Goal: Task Accomplishment & Management: Manage account settings

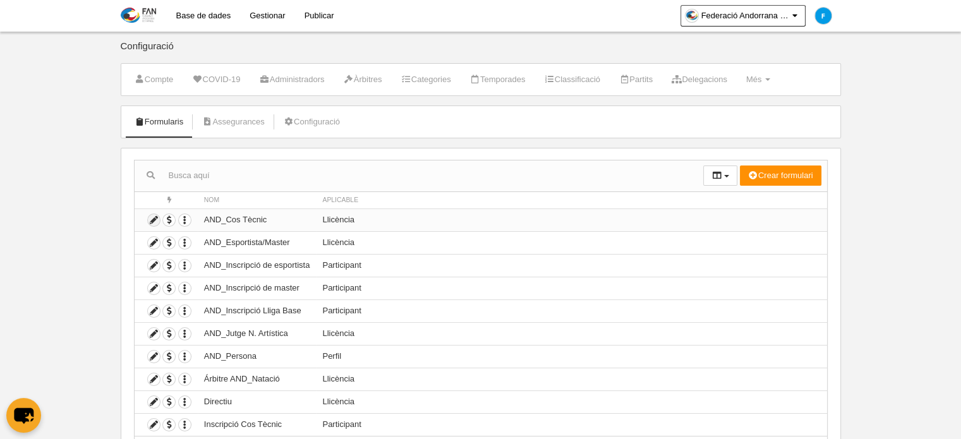
click at [152, 222] on icon at bounding box center [154, 220] width 12 height 12
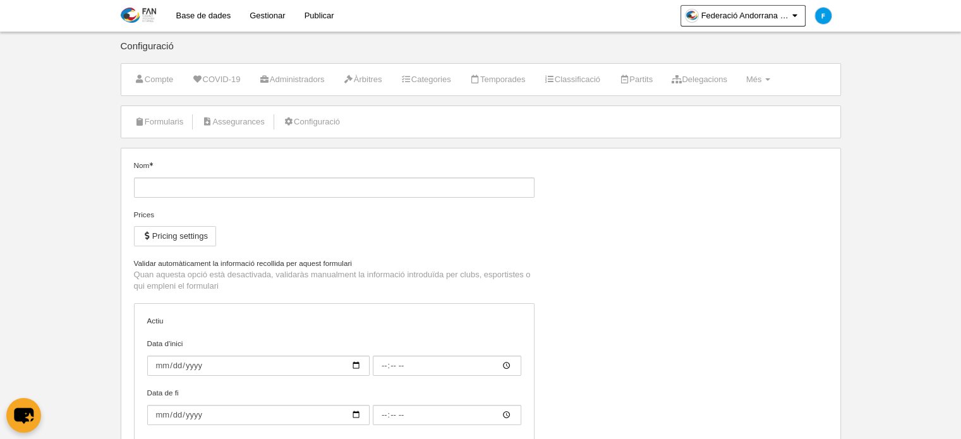
type input "AND_Cos Tècnic"
checkbox input "true"
select select "selected"
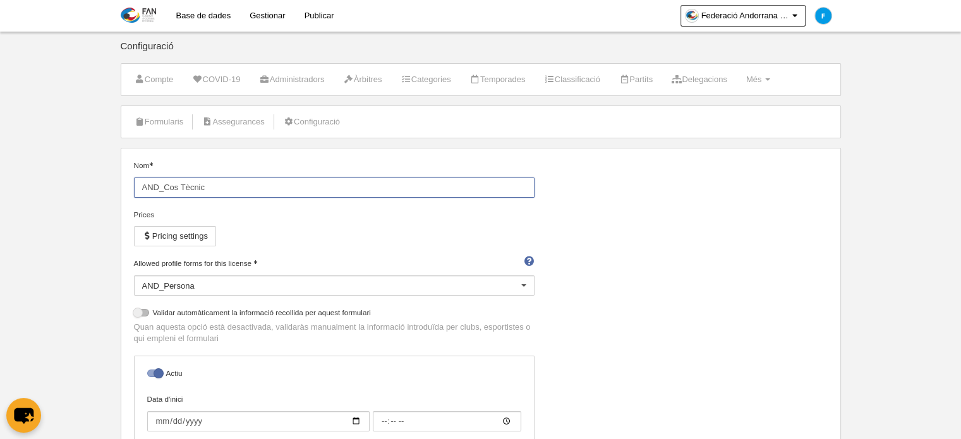
click at [449, 189] on input "AND_Cos Tècnic" at bounding box center [334, 188] width 401 height 20
click at [176, 121] on link "Formularis" at bounding box center [159, 121] width 63 height 19
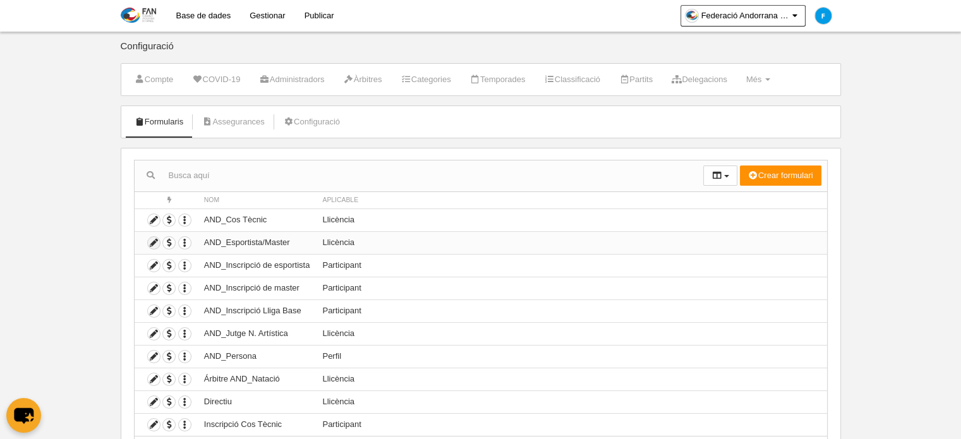
click at [148, 242] on icon at bounding box center [154, 243] width 12 height 12
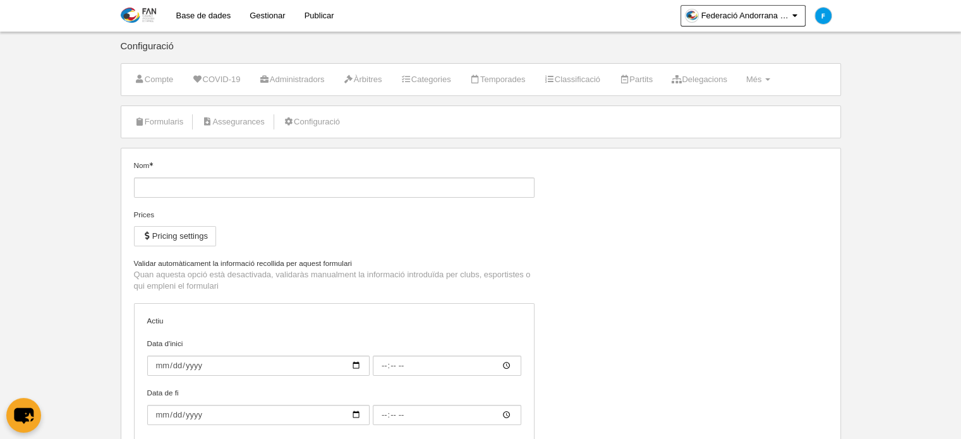
type input "AND_Esportista/Master"
checkbox input "true"
select select "selected"
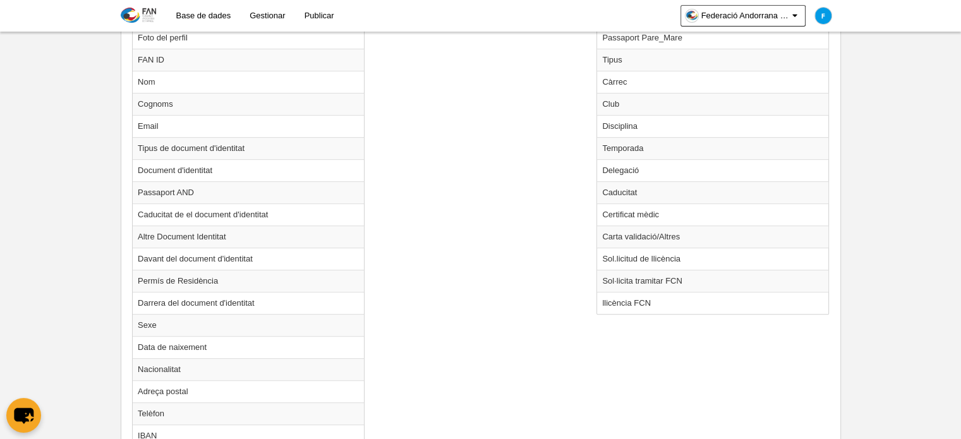
scroll to position [545, 0]
click at [690, 271] on td "Sol·licita tramitar FCN" at bounding box center [712, 280] width 231 height 22
radio input "true"
select select
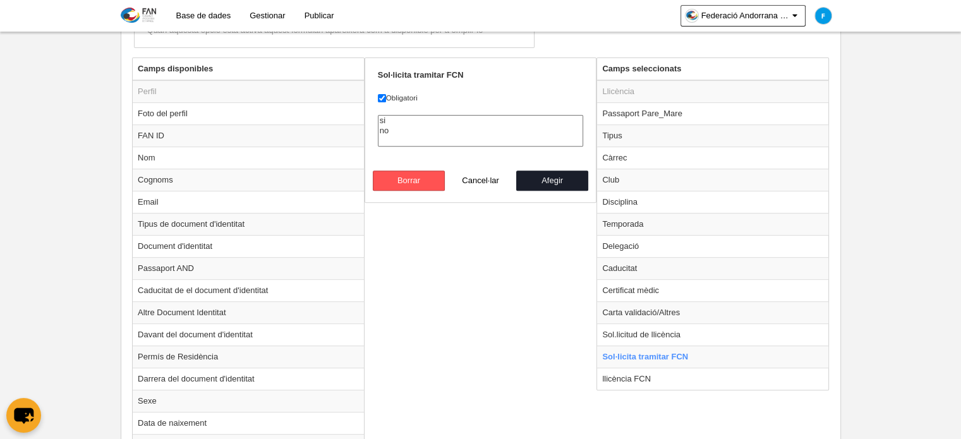
scroll to position [465, 0]
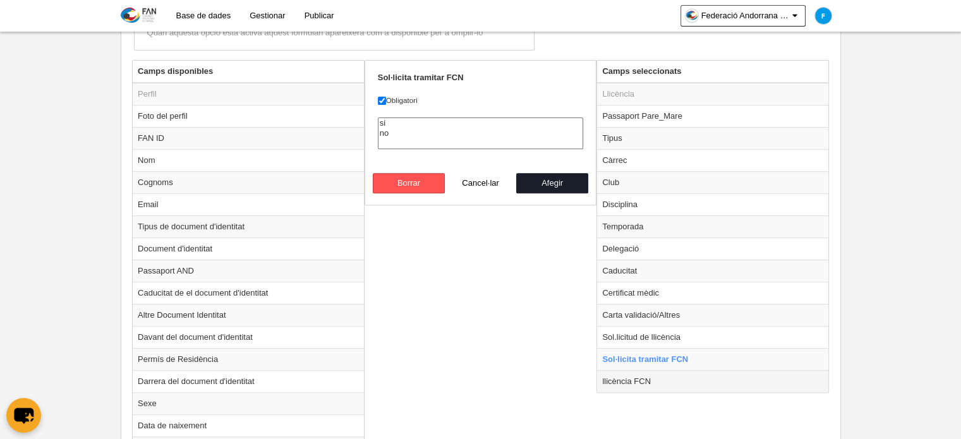
click at [657, 373] on td "llicència FCN" at bounding box center [712, 381] width 231 height 22
radio input "false"
radio input "true"
checkbox input "false"
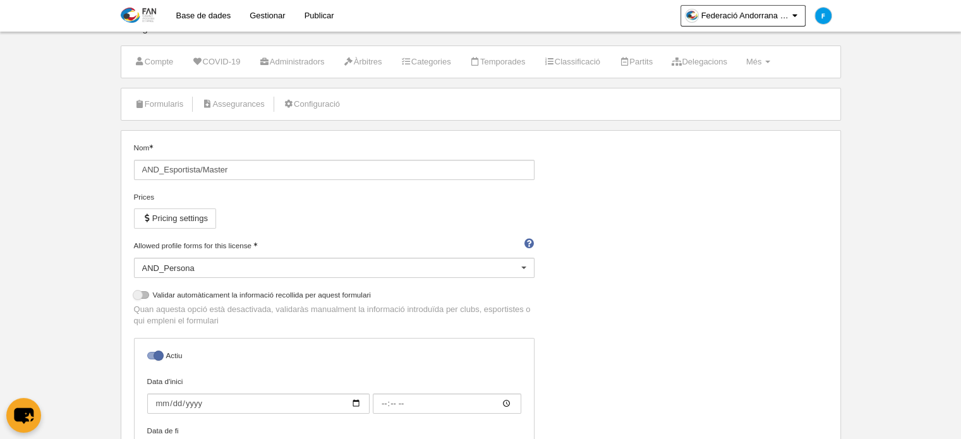
scroll to position [18, 0]
click at [320, 103] on link "Configuració" at bounding box center [312, 104] width 70 height 19
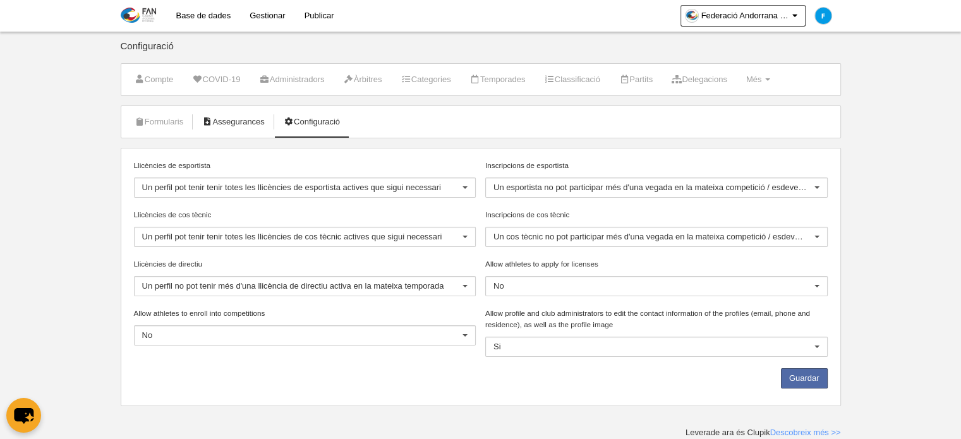
click at [246, 119] on link "Assegurances" at bounding box center [233, 121] width 76 height 19
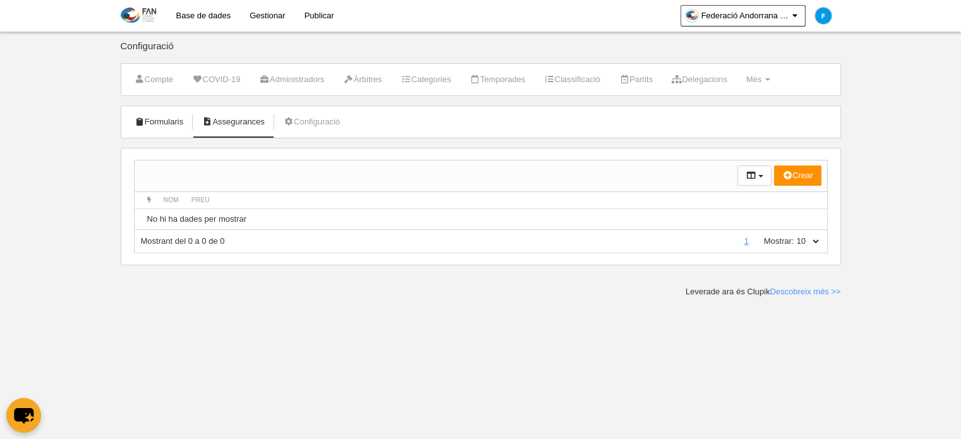
click at [164, 121] on link "Formularis" at bounding box center [159, 121] width 63 height 19
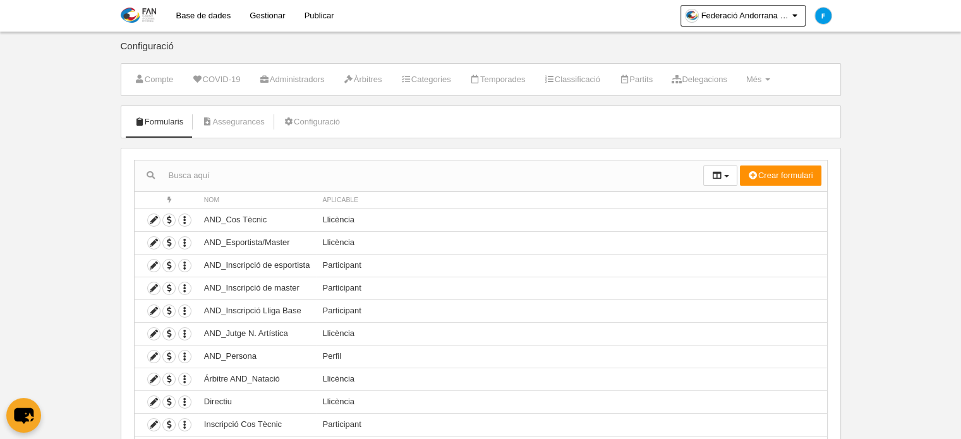
click at [200, 15] on link "Base de dades" at bounding box center [203, 16] width 74 height 32
